Goal: Task Accomplishment & Management: Manage account settings

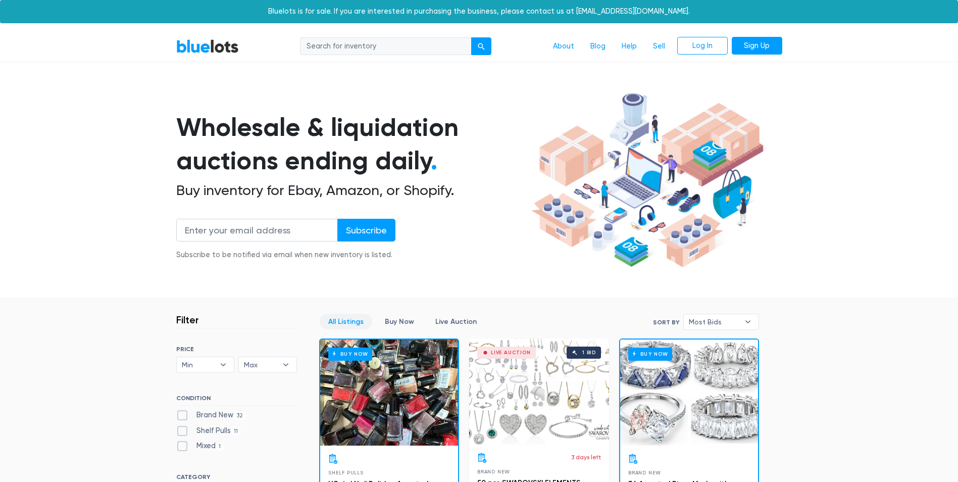
click at [698, 56] on nav "BlueLots About Blog Help Sell Log In Sign Up" at bounding box center [479, 46] width 958 height 31
drag, startPoint x: 699, startPoint y: 38, endPoint x: 708, endPoint y: 27, distance: 14.0
click at [699, 38] on link "Log In" at bounding box center [702, 46] width 50 height 18
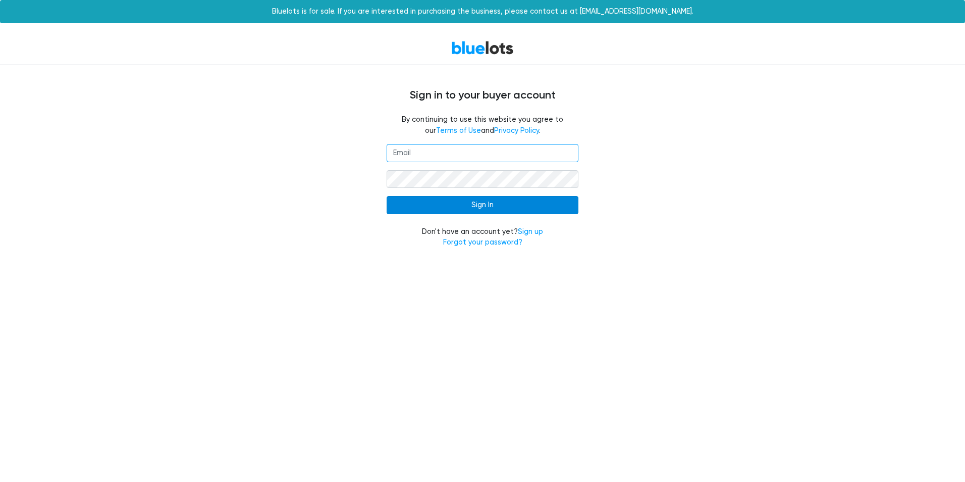
type input "[EMAIL_ADDRESS][DOMAIN_NAME]"
click at [474, 211] on input "Sign In" at bounding box center [483, 205] width 192 height 18
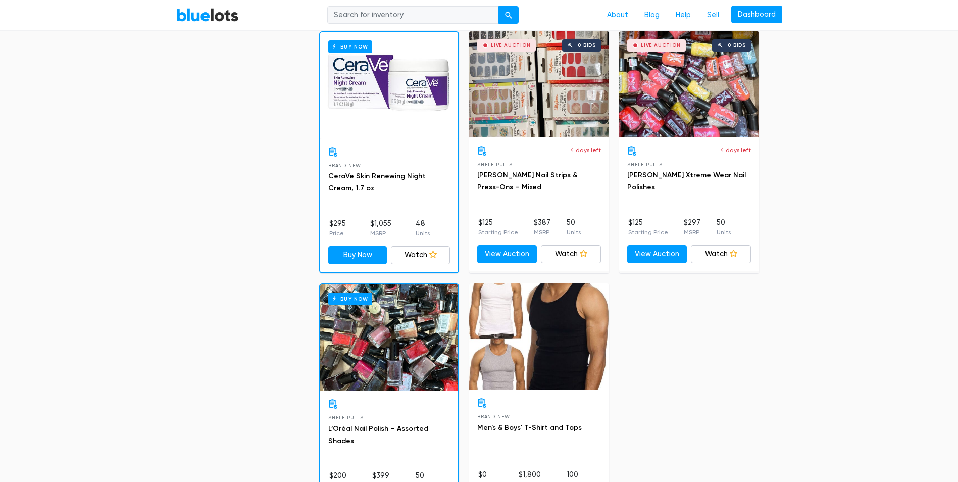
scroll to position [4190, 0]
